Goal: Task Accomplishment & Management: Manage account settings

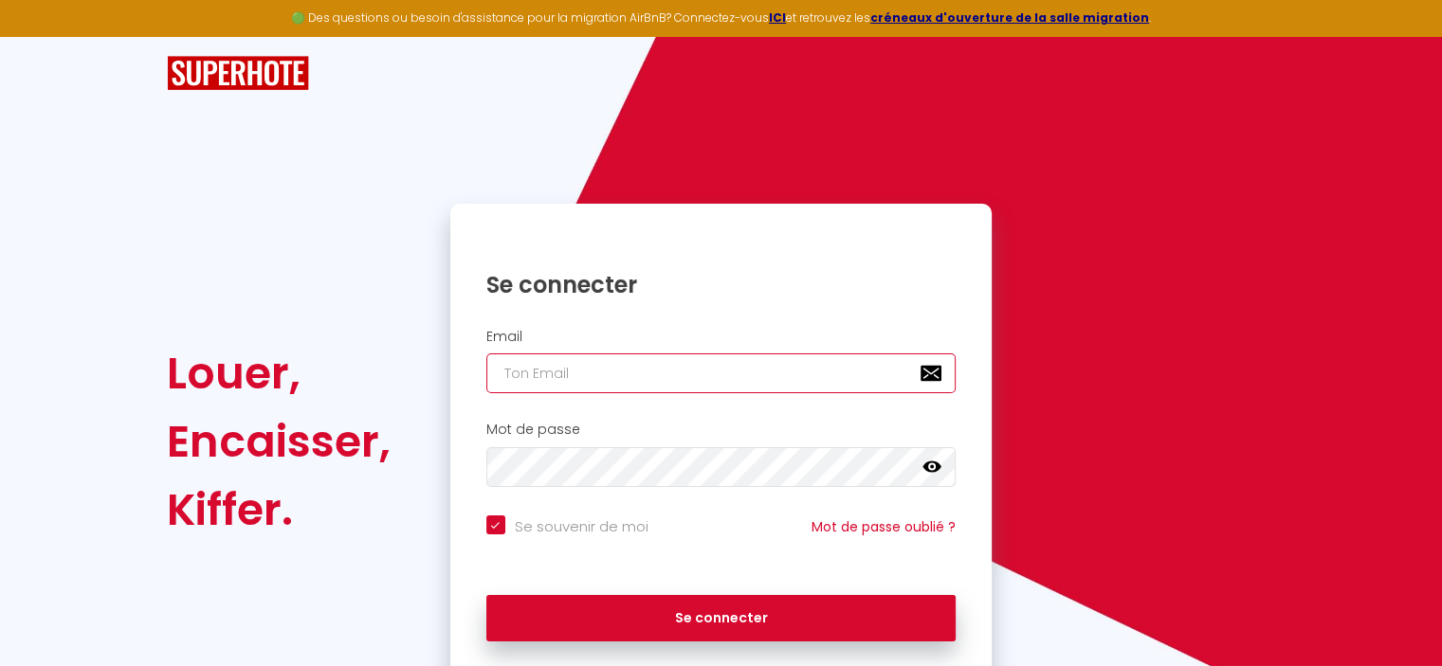
click at [557, 373] on input "email" at bounding box center [721, 374] width 470 height 40
type input "[EMAIL_ADDRESS][DOMAIN_NAME]"
click at [926, 471] on icon at bounding box center [931, 467] width 19 height 19
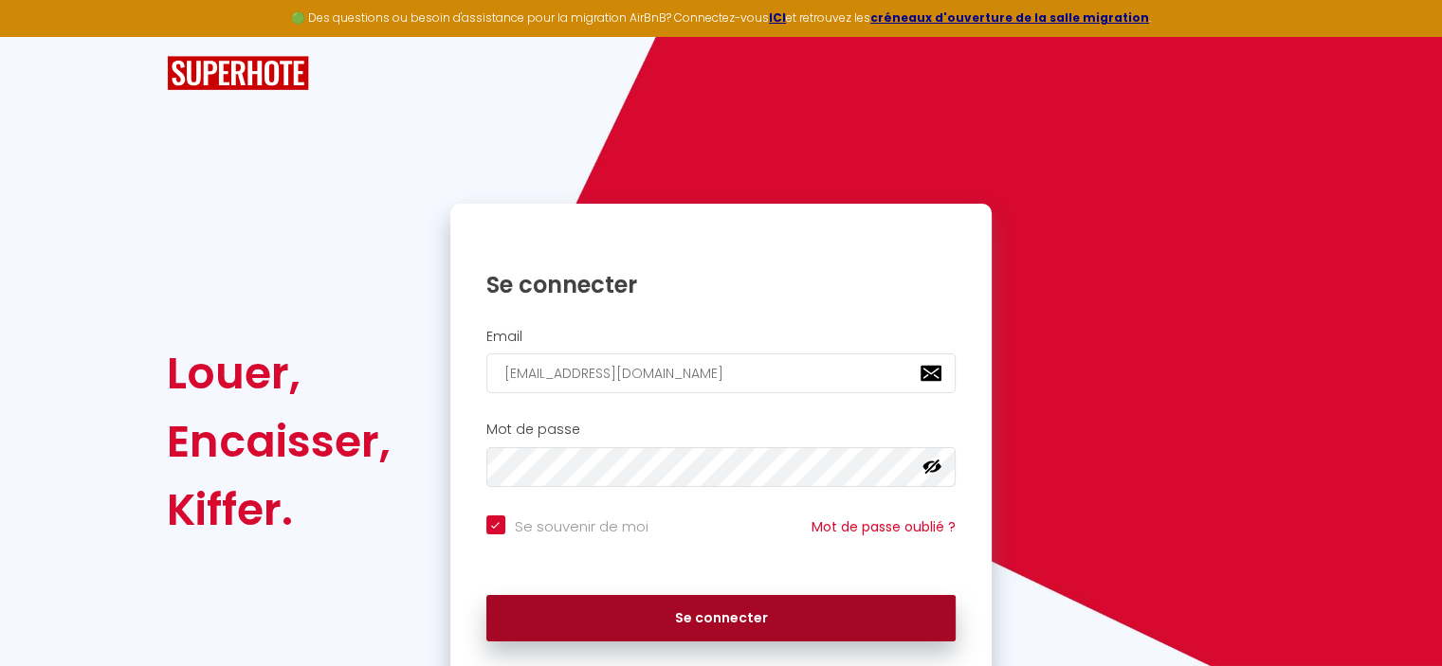
click at [691, 626] on button "Se connecter" at bounding box center [721, 618] width 470 height 47
checkbox input "true"
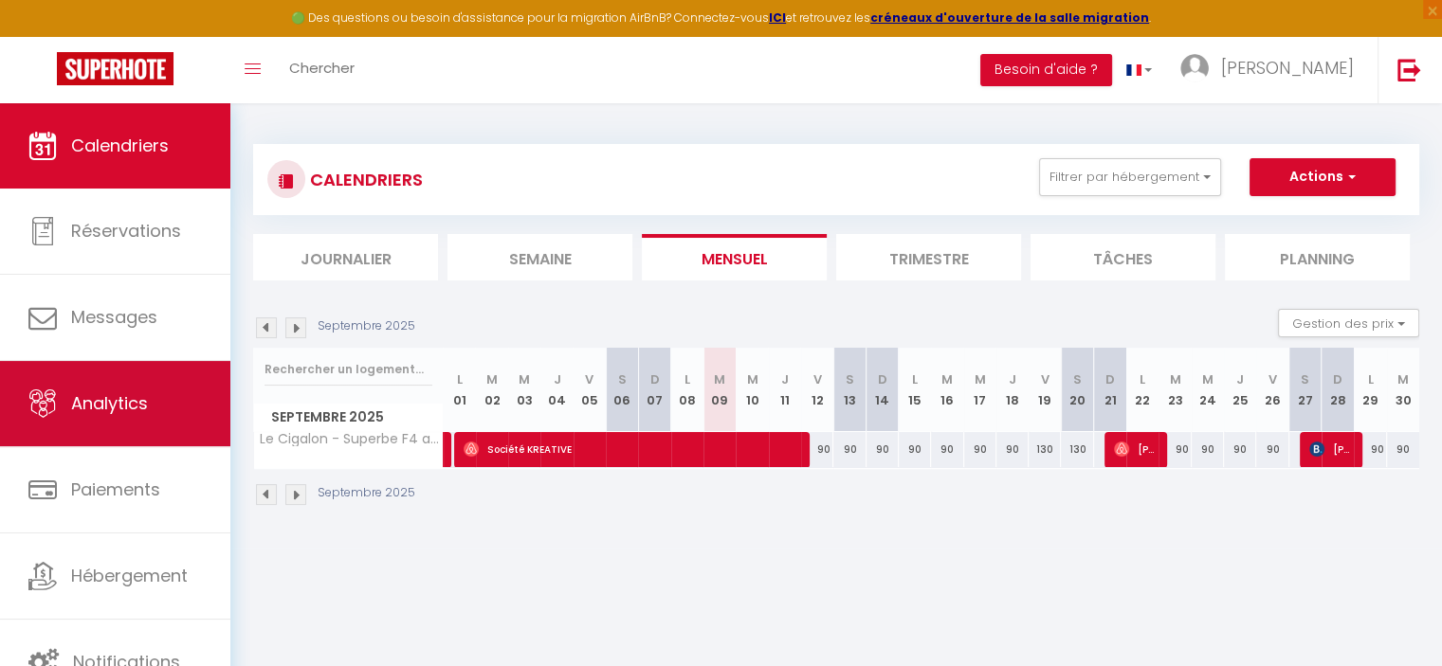
scroll to position [102, 0]
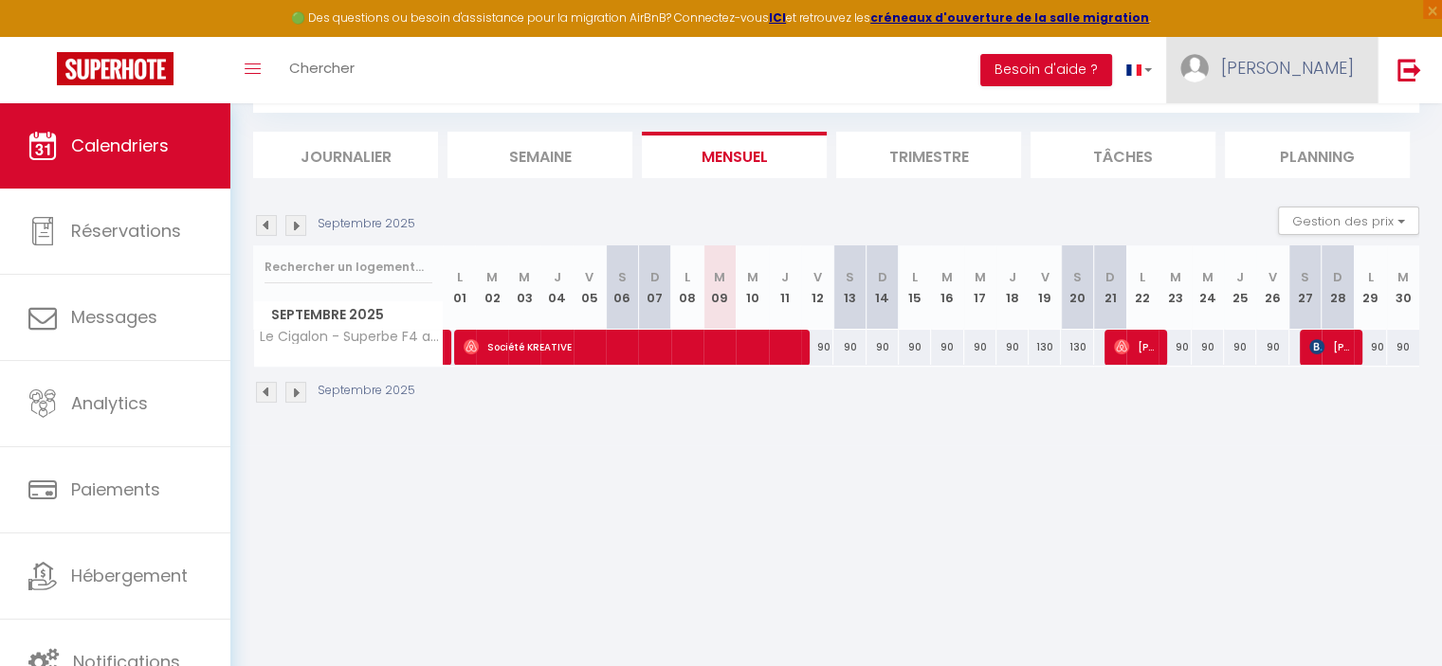
click at [1292, 58] on link "[PERSON_NAME]" at bounding box center [1271, 70] width 211 height 66
click at [1255, 133] on icon at bounding box center [1250, 132] width 13 height 13
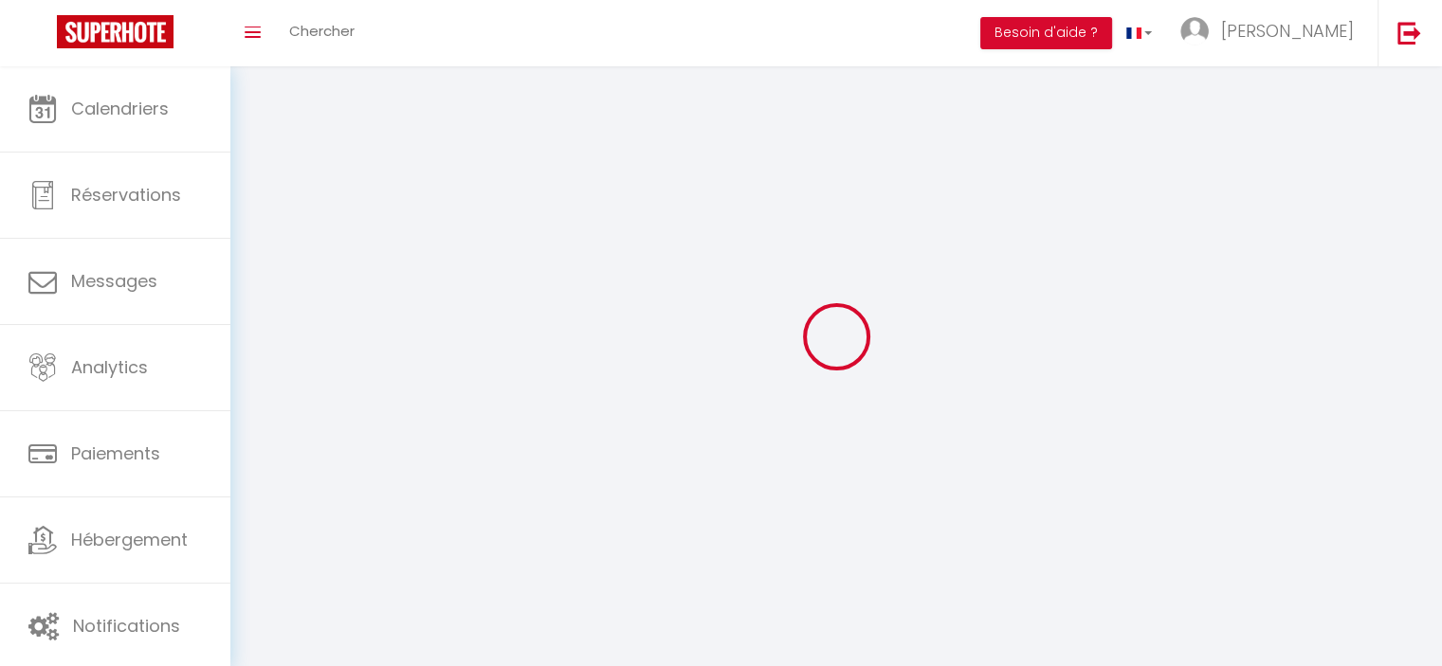
type input "[PERSON_NAME]"
type input "vanhille"
type input "0782287120"
type input "[STREET_ADDRESS][PERSON_NAME]"
type input "59240"
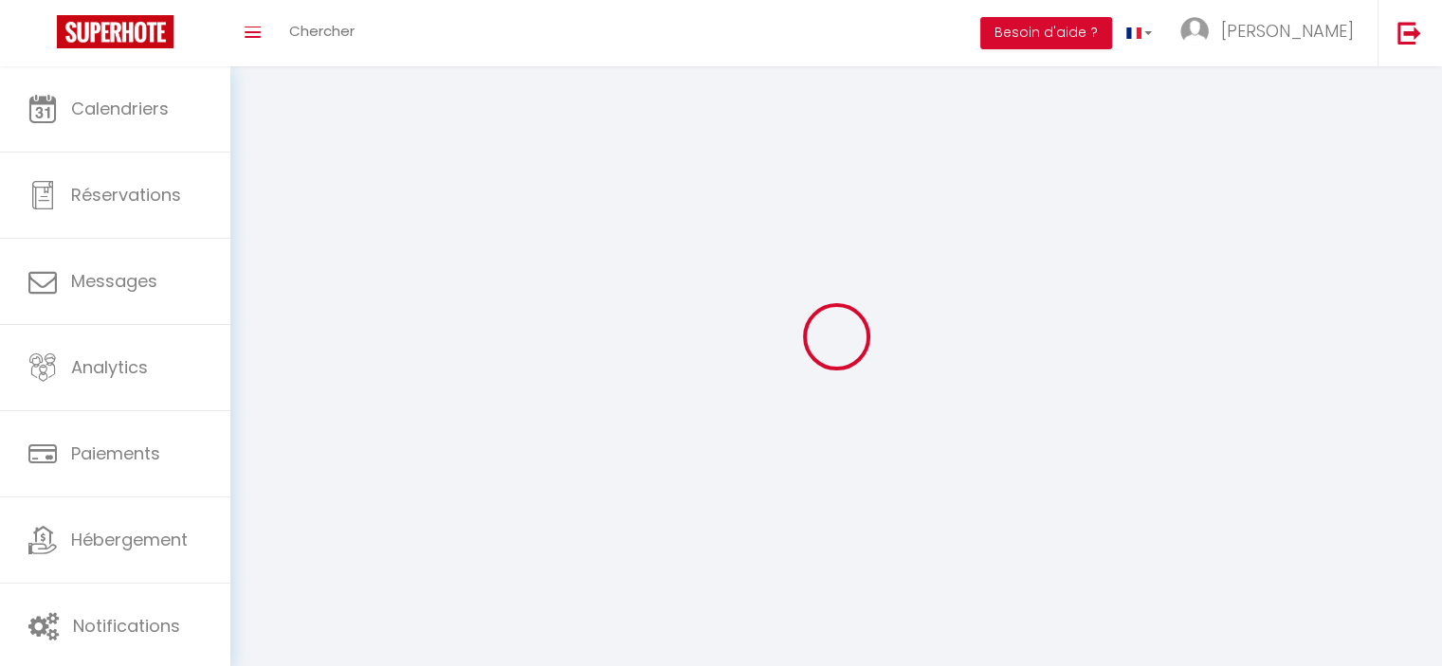
type input "[GEOGRAPHIC_DATA]"
type input "260D5ugvpcJcHAJgTHaXU07MW"
type input "ZI5kT47cUxTPKIavMFXmyNGFj"
type input "[URL][DOMAIN_NAME]"
select select "28"
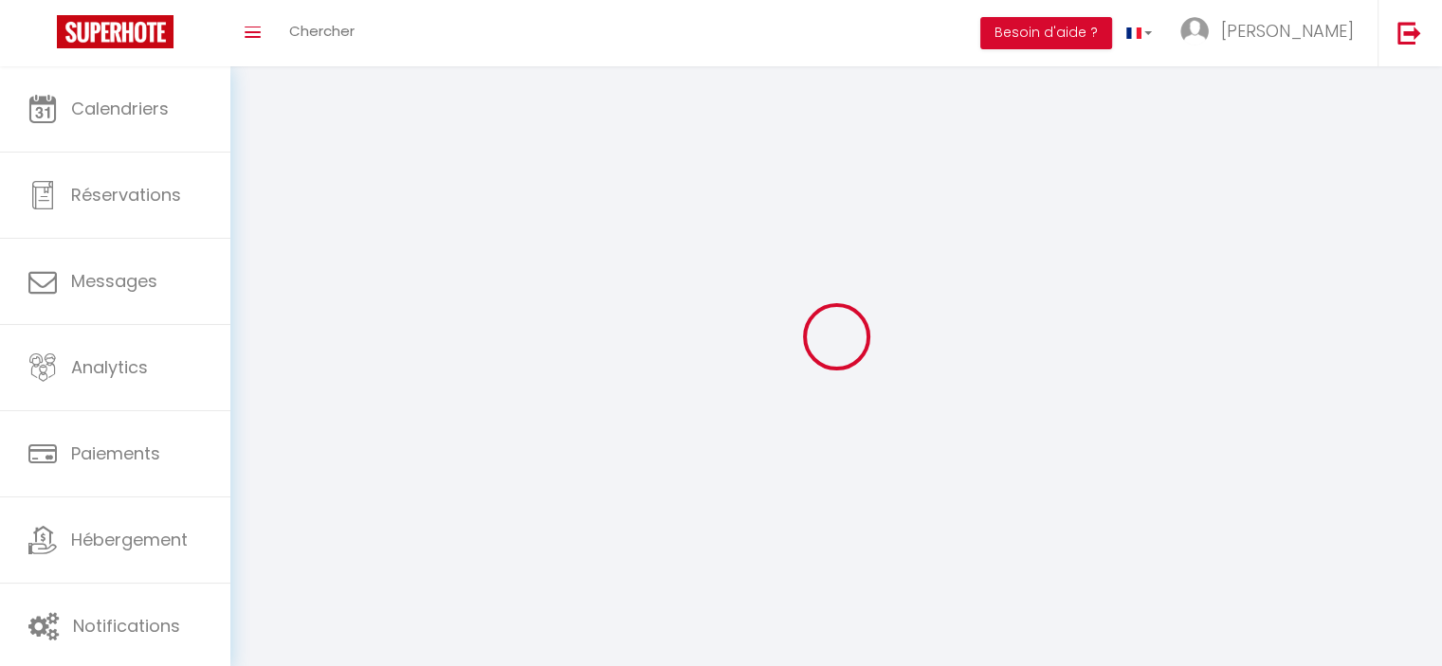
select select "fr"
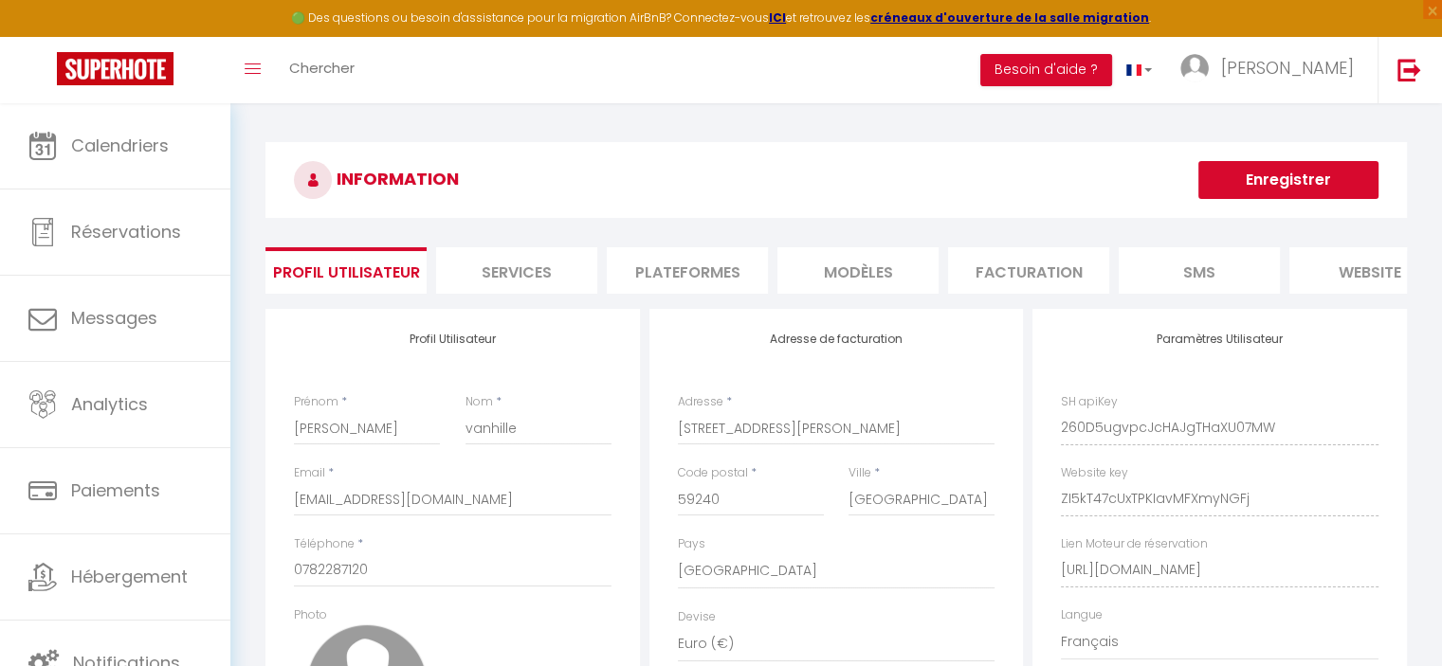
click at [675, 268] on li "Plateformes" at bounding box center [687, 270] width 161 height 46
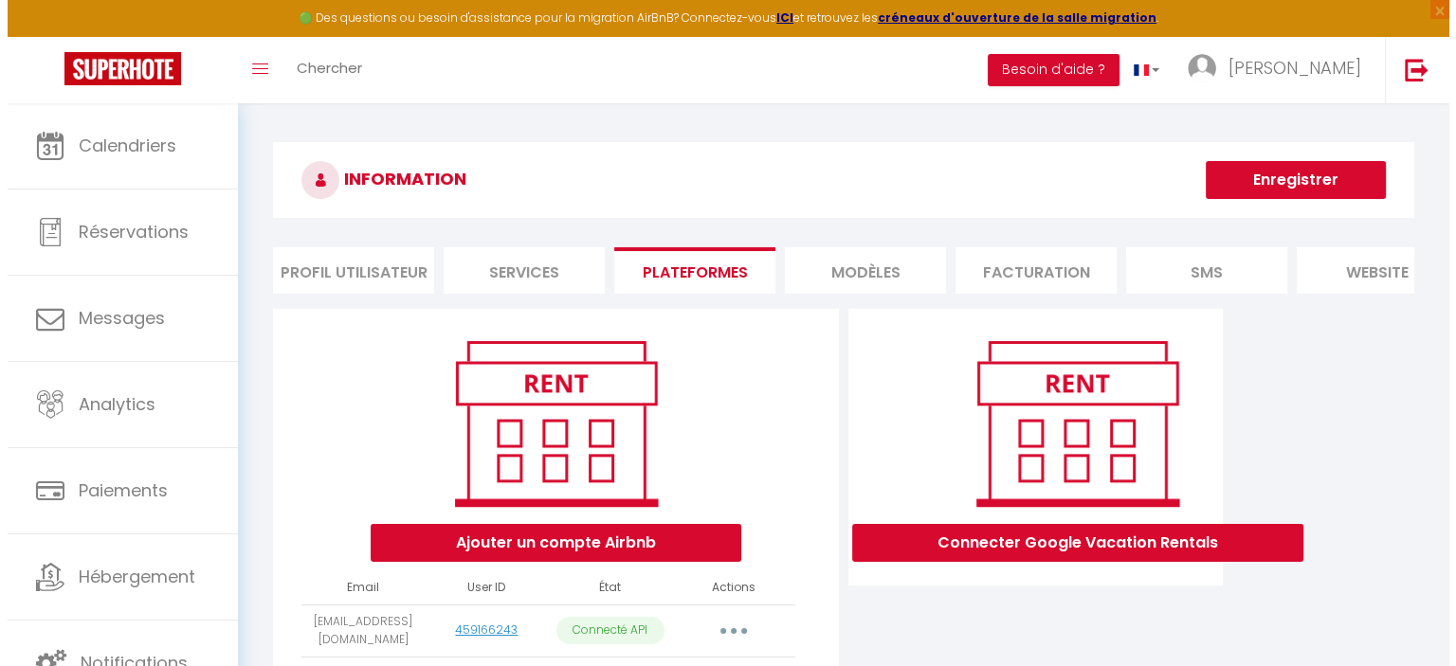
scroll to position [157, 0]
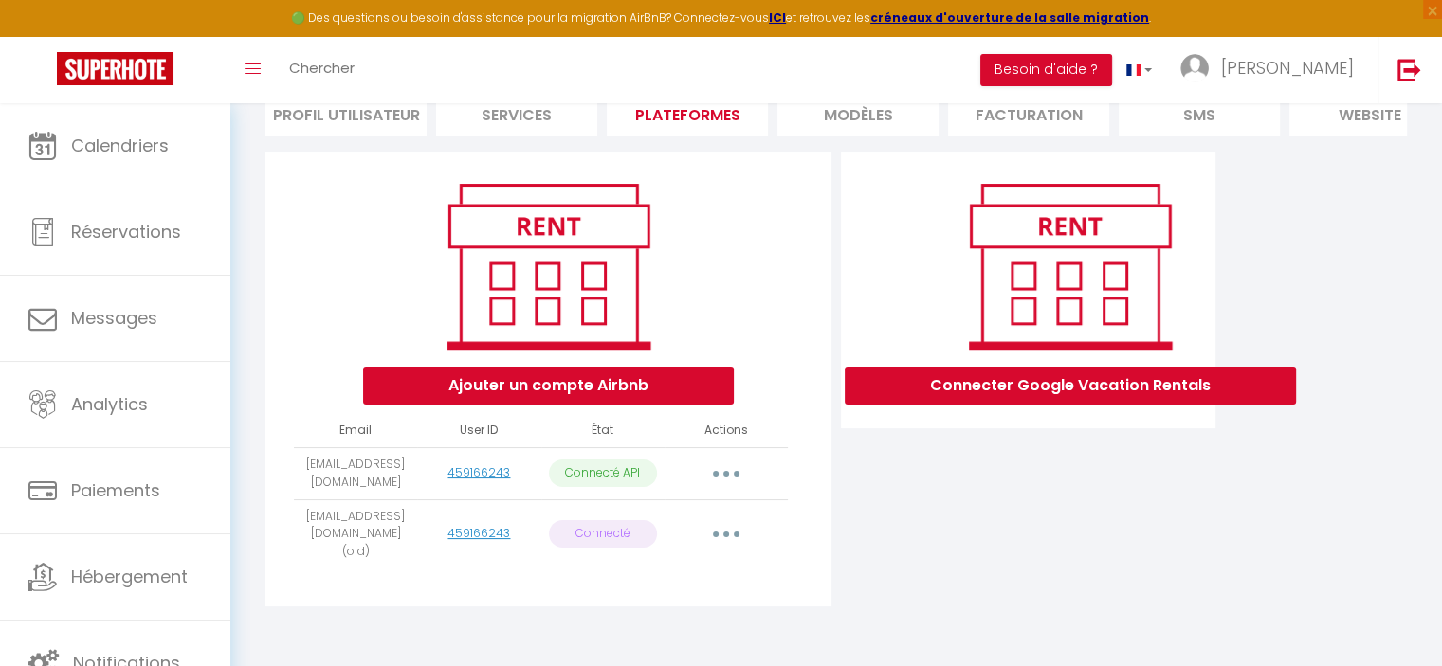
click at [741, 482] on button "button" at bounding box center [726, 474] width 53 height 30
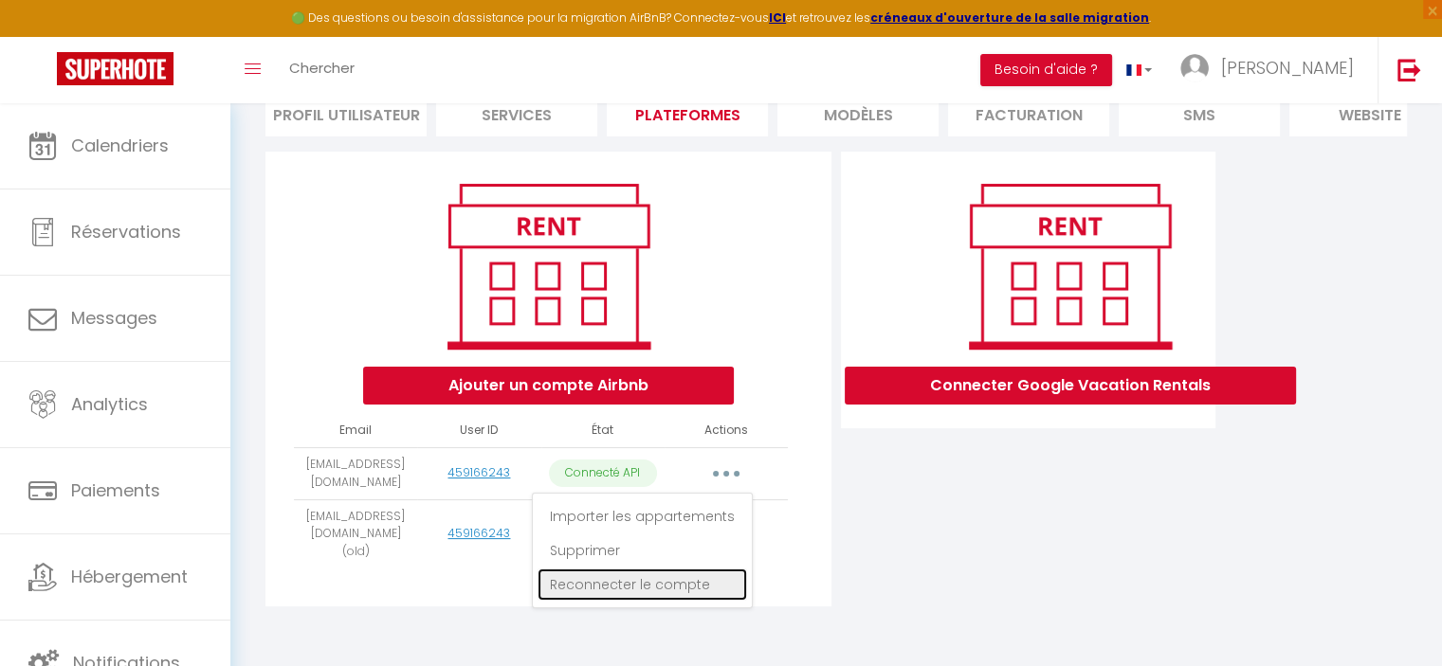
click at [575, 601] on link "Reconnecter le compte" at bounding box center [643, 585] width 210 height 32
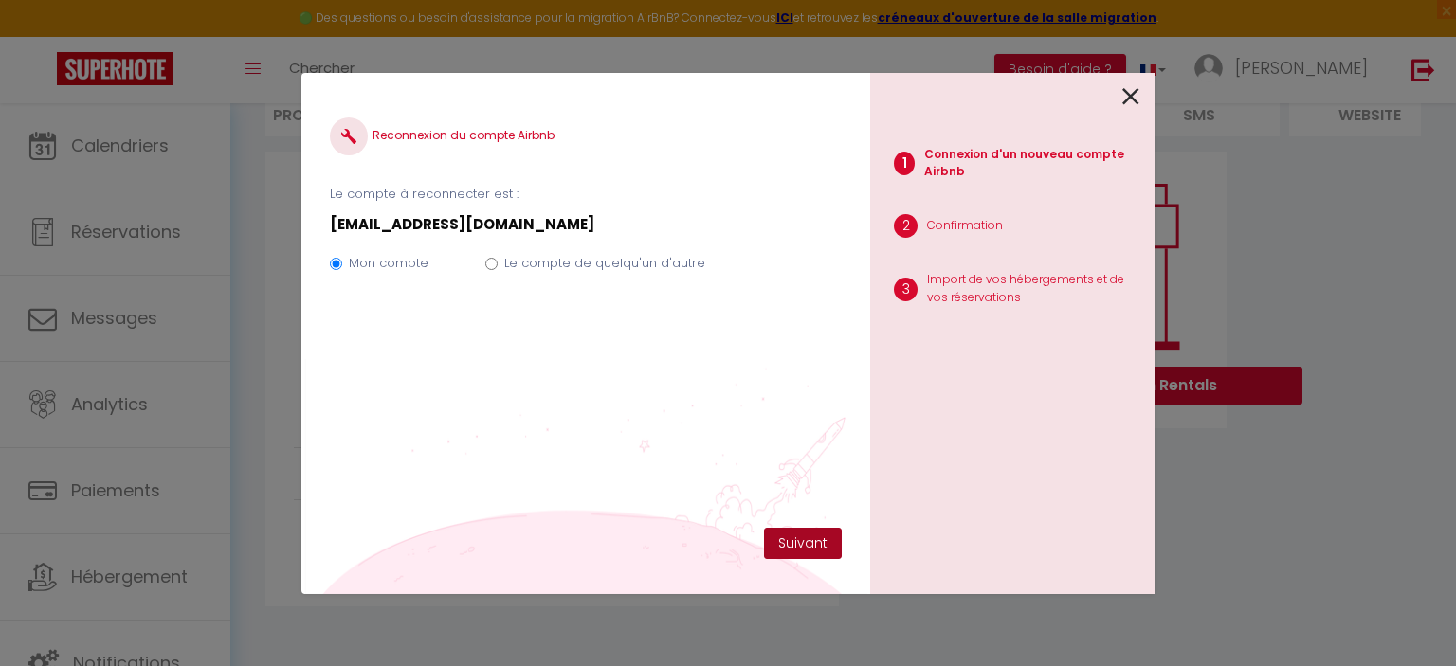
click at [791, 538] on button "Suivant" at bounding box center [803, 544] width 78 height 32
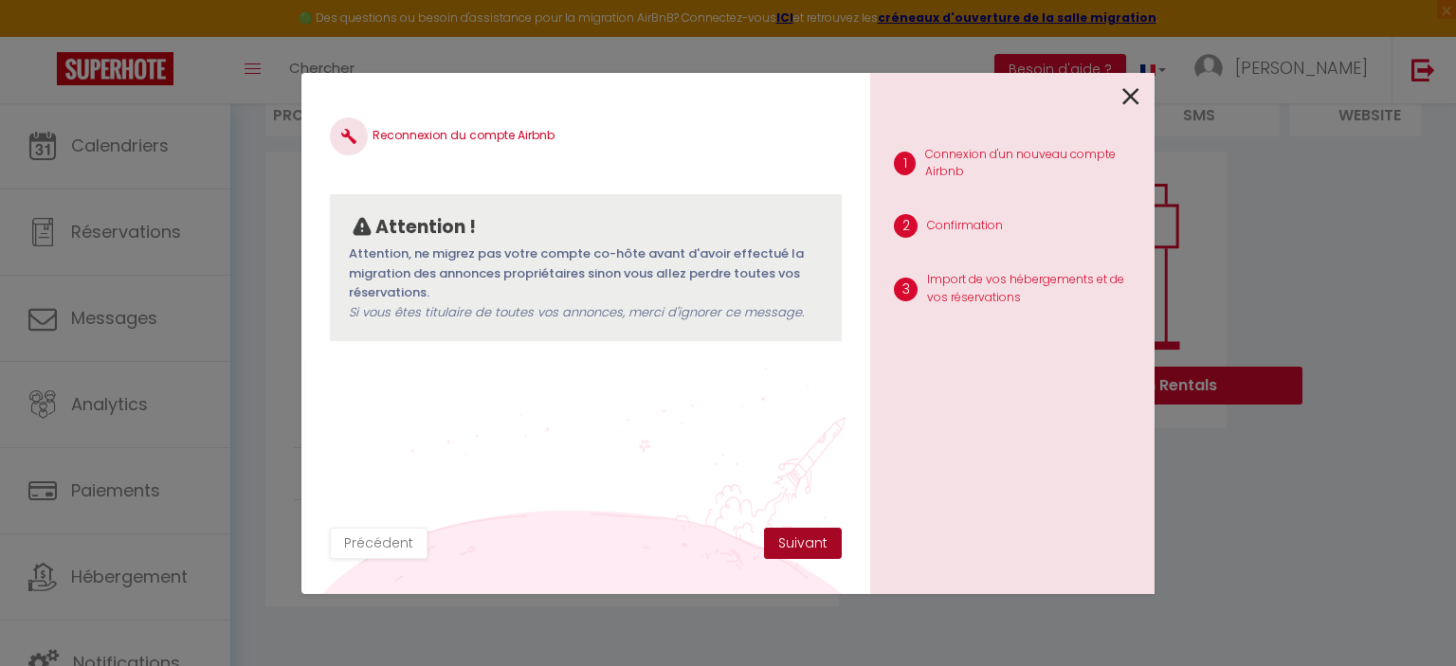
click at [791, 538] on button "Suivant" at bounding box center [803, 544] width 78 height 32
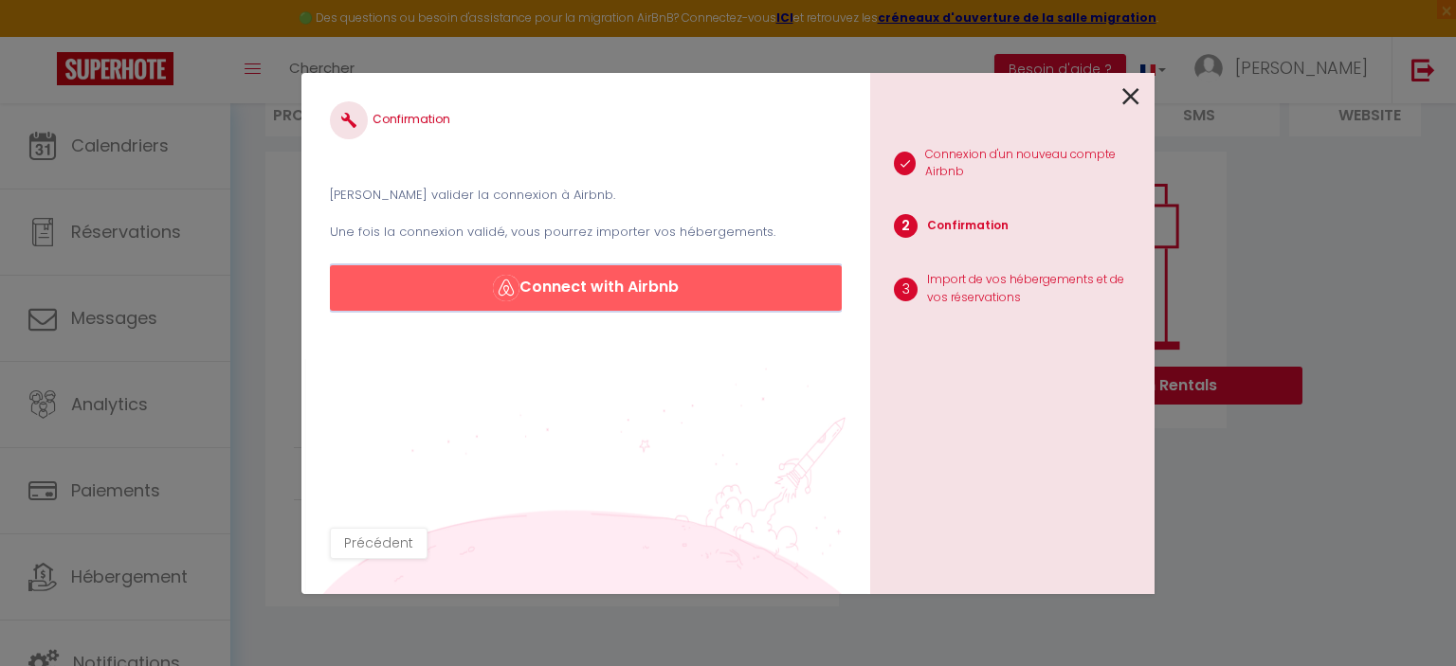
click at [646, 308] on button "Connect with Airbnb" at bounding box center [586, 288] width 512 height 46
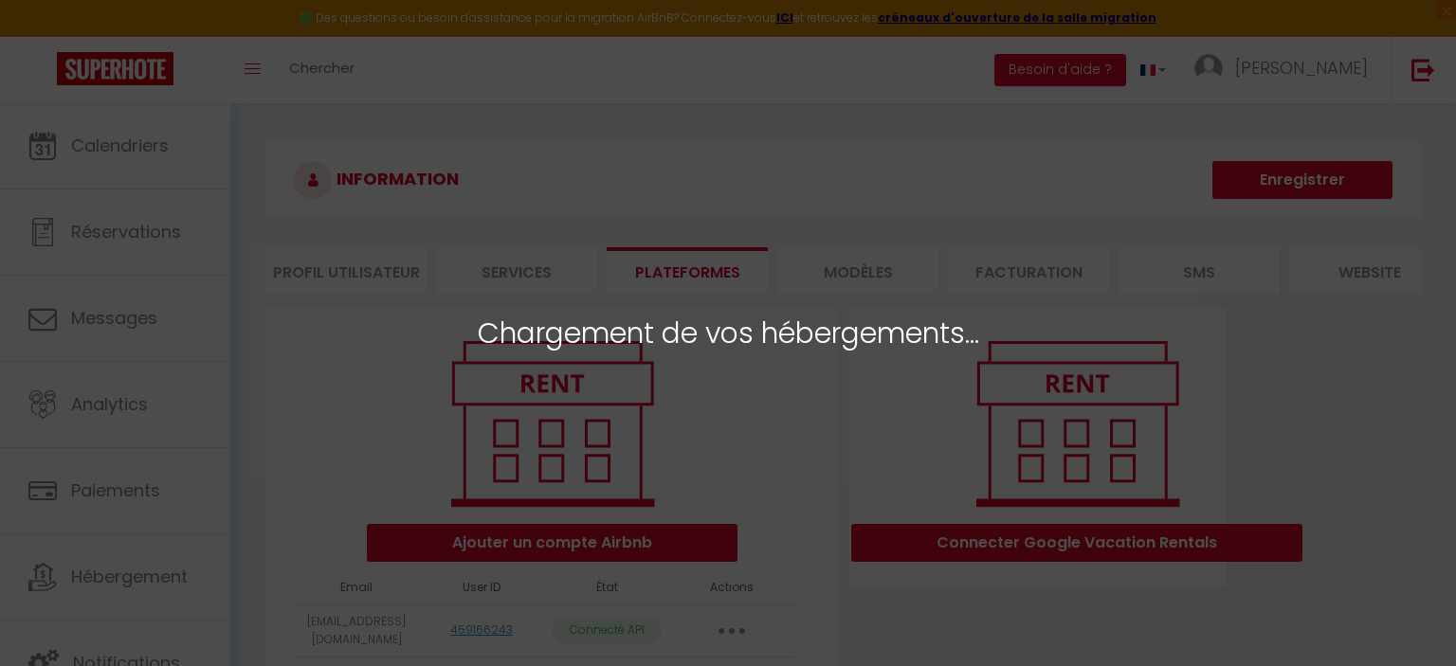
select select
